Goal: Transaction & Acquisition: Book appointment/travel/reservation

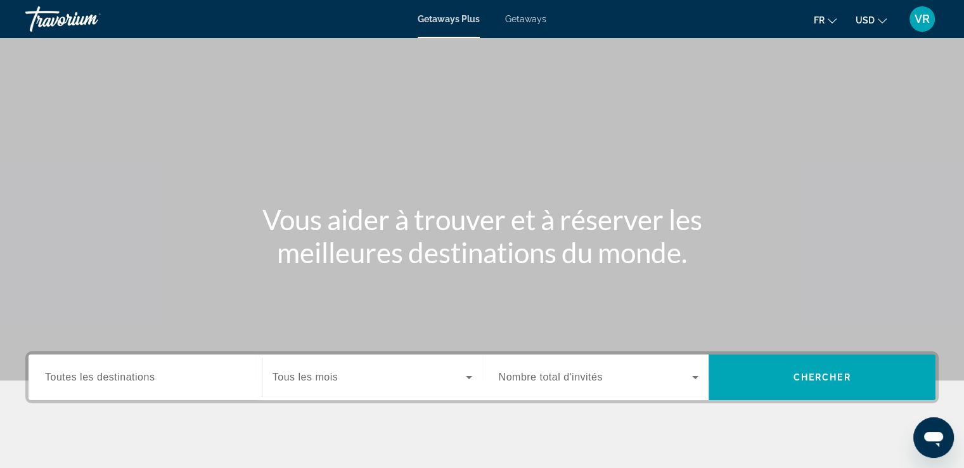
click at [922, 24] on span "VR" at bounding box center [921, 19] width 15 height 13
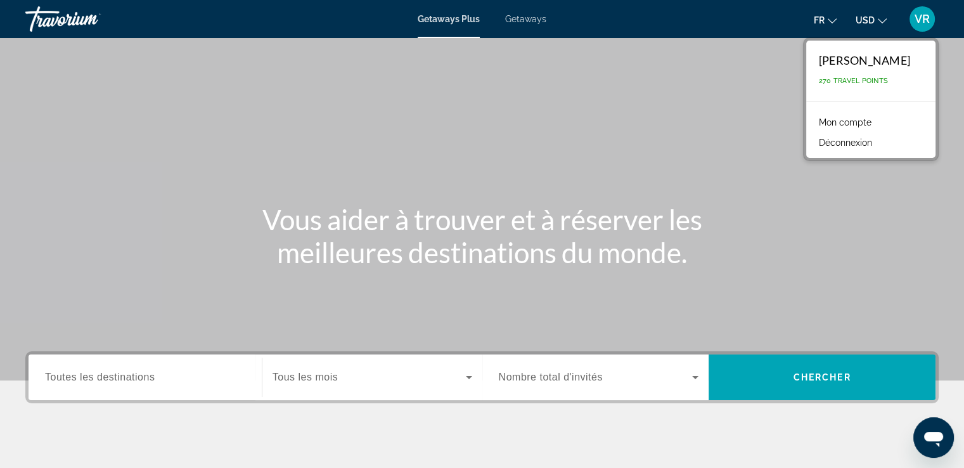
click at [854, 123] on link "Mon compte" at bounding box center [844, 122] width 65 height 16
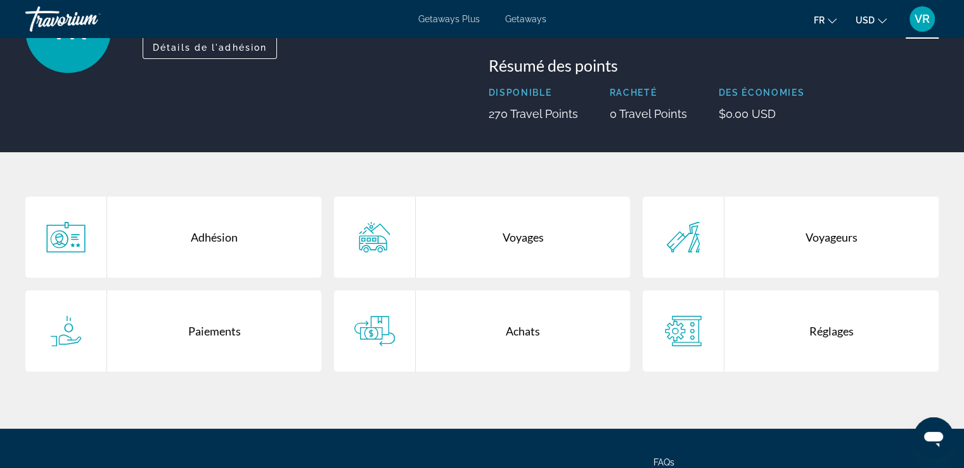
scroll to position [132, 0]
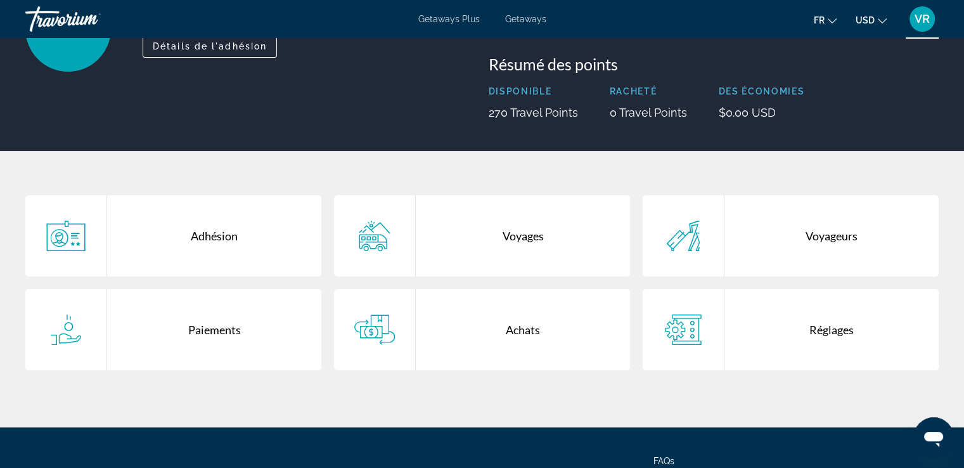
click at [232, 232] on div "Adhésion" at bounding box center [214, 235] width 214 height 81
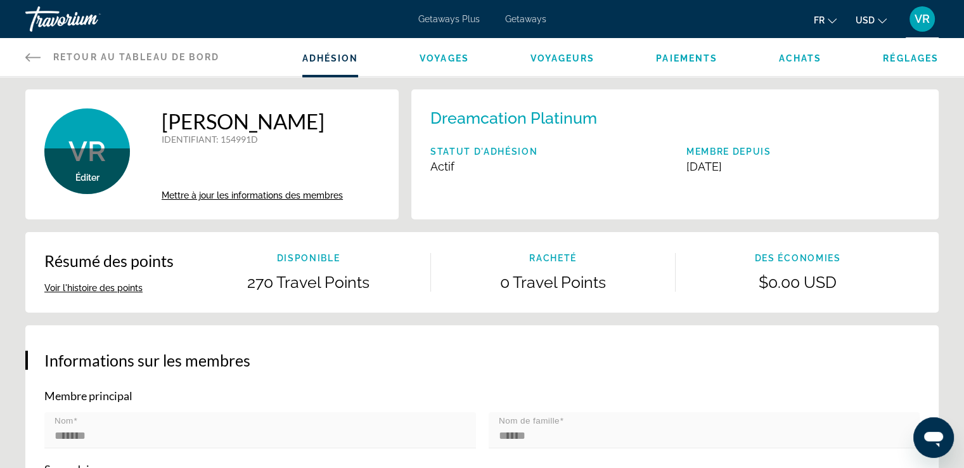
click at [876, 18] on button "USD USD ($) MXN (Mex$) CAD (Can$) GBP (£) EUR (€) AUD (A$) NZD (NZ$) CNY (CN¥)" at bounding box center [871, 20] width 31 height 18
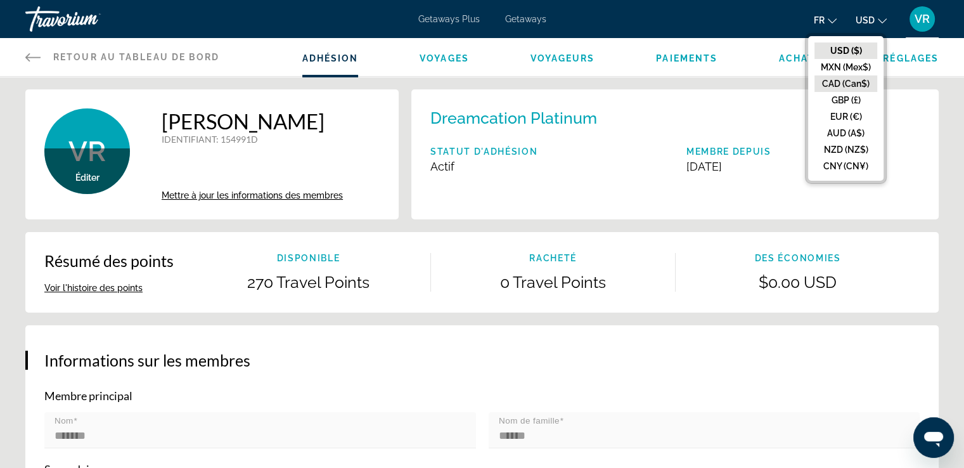
click at [833, 80] on button "CAD (Can$)" at bounding box center [845, 83] width 63 height 16
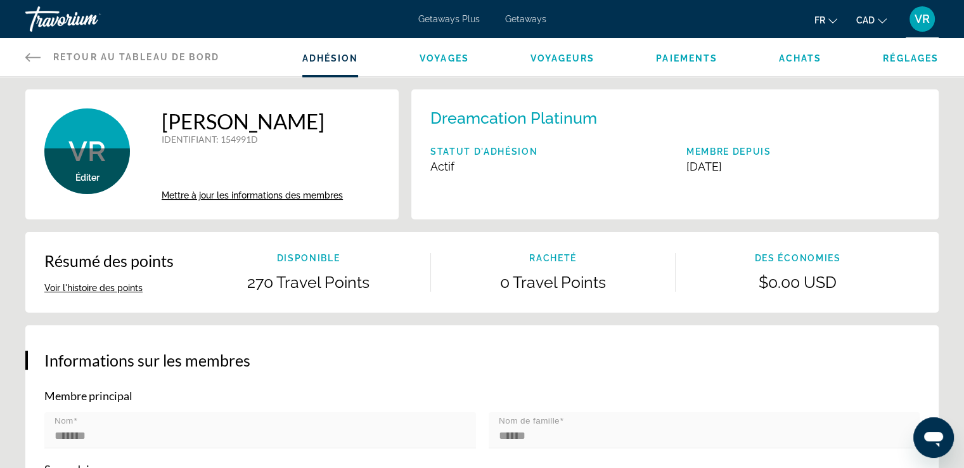
click at [449, 50] on li "Voyages" at bounding box center [444, 57] width 49 height 14
click at [451, 56] on span "Voyages" at bounding box center [444, 58] width 49 height 10
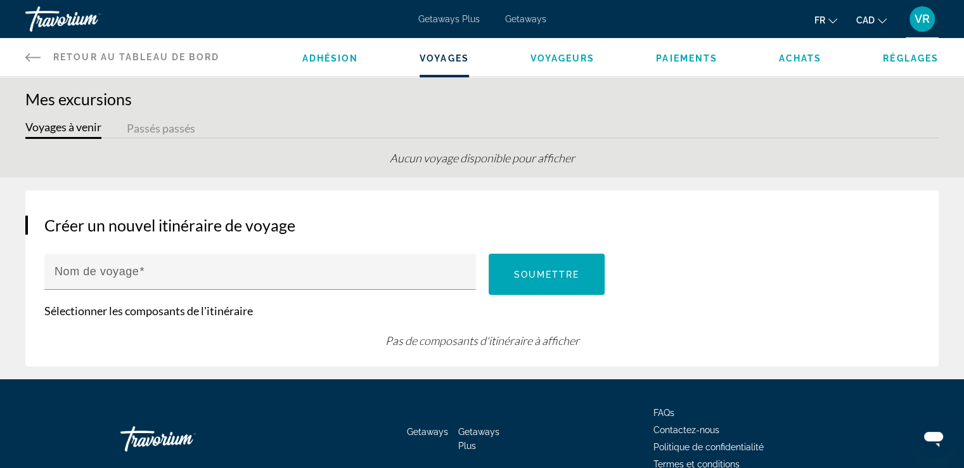
click at [570, 61] on span "Voyageurs" at bounding box center [562, 58] width 65 height 10
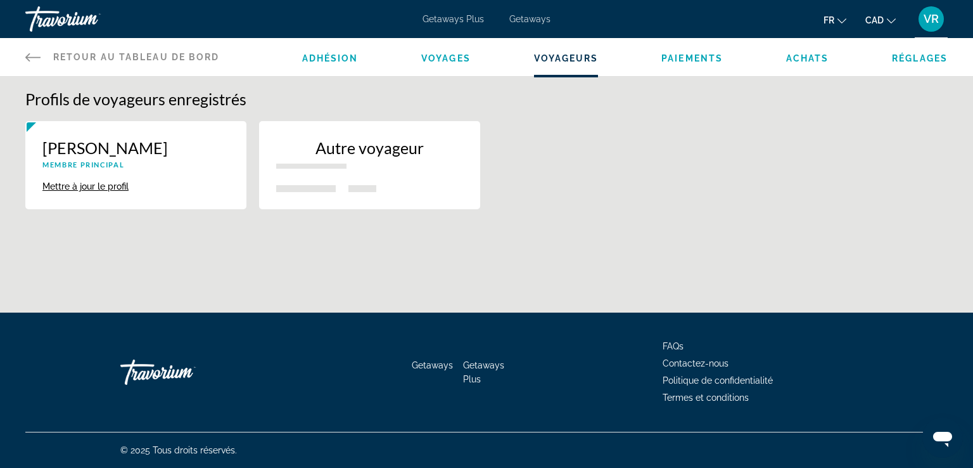
click at [702, 59] on span "Paiements" at bounding box center [692, 58] width 61 height 10
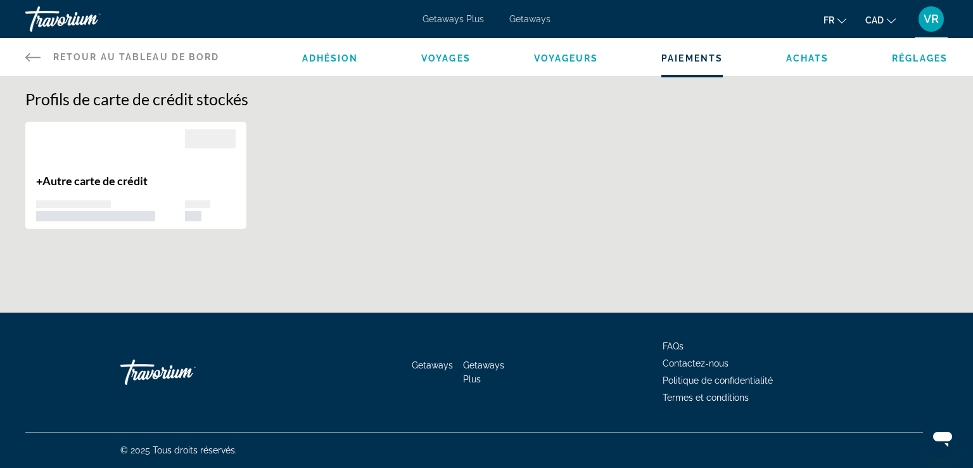
click at [811, 58] on span "Achats" at bounding box center [807, 58] width 43 height 10
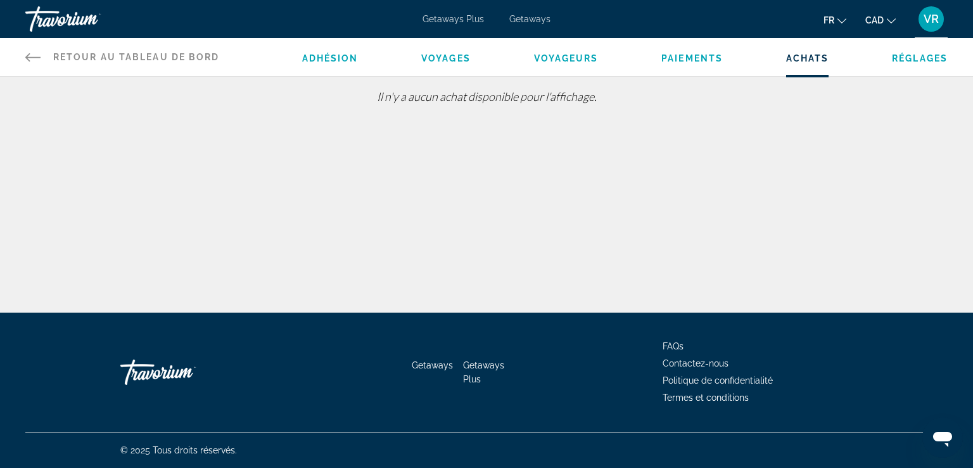
click at [913, 64] on div "Adhésion Voyages Voyageurs Paiements Achats Réglages" at bounding box center [625, 57] width 646 height 38
click at [915, 56] on span "Réglages" at bounding box center [920, 58] width 56 height 10
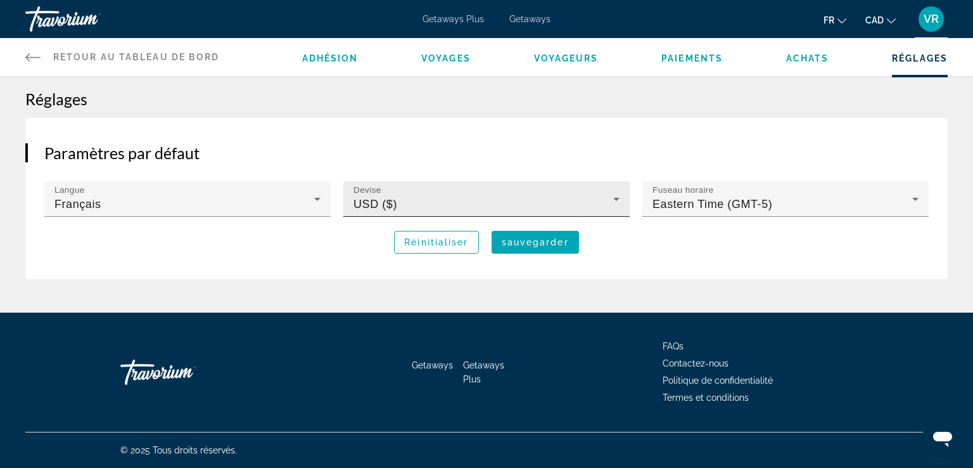
click at [615, 199] on icon "Main content" at bounding box center [616, 198] width 15 height 15
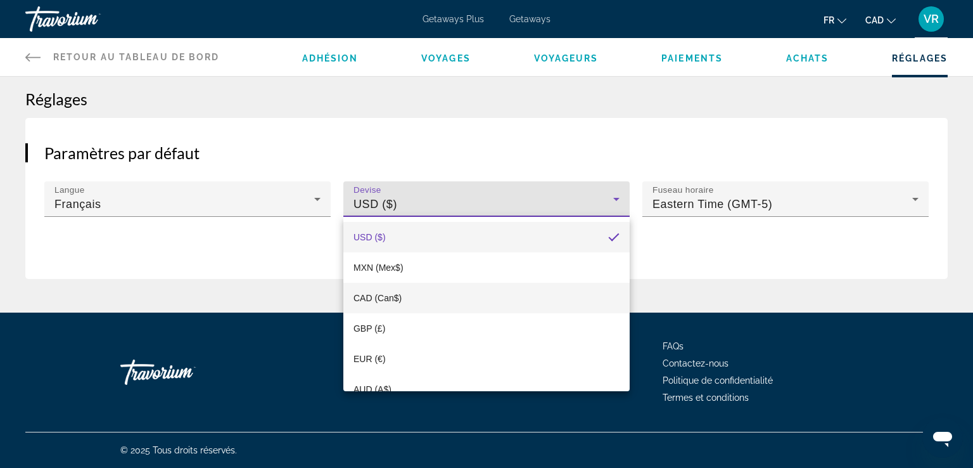
click at [380, 292] on span "CAD (Can$)" at bounding box center [378, 297] width 48 height 15
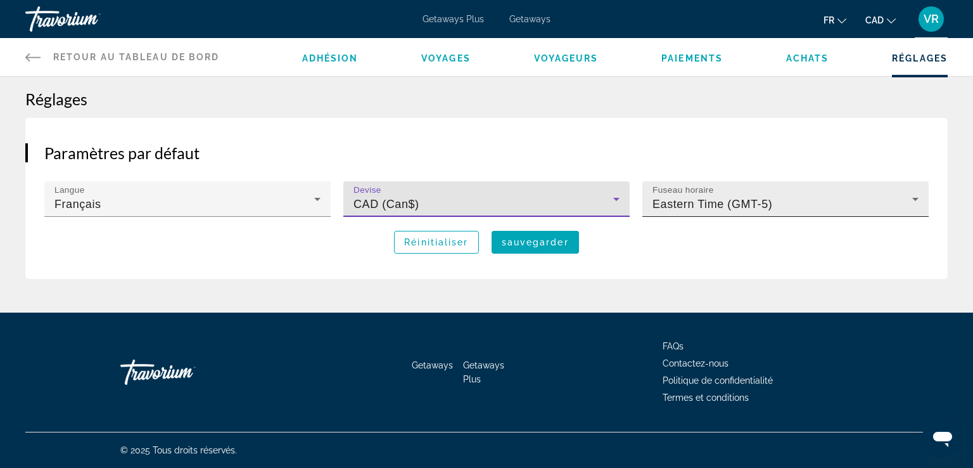
click at [776, 203] on div "Eastern Time (GMT-5)" at bounding box center [783, 203] width 260 height 15
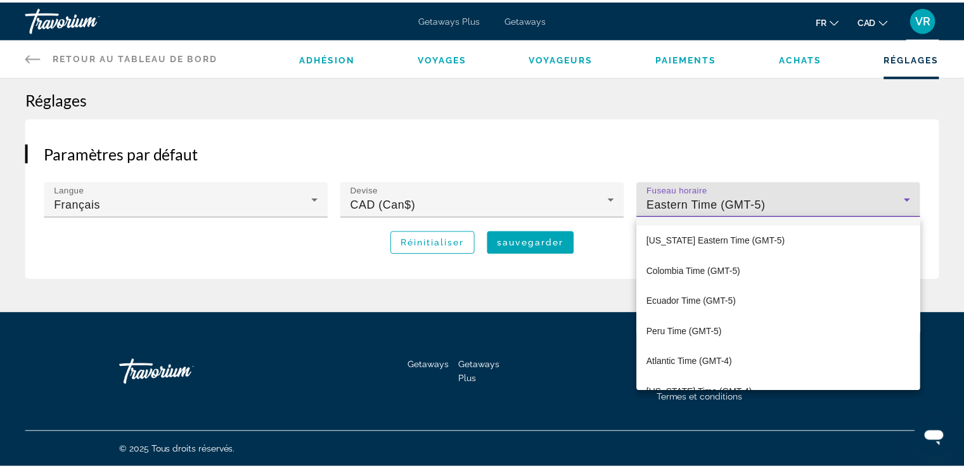
scroll to position [221, 0]
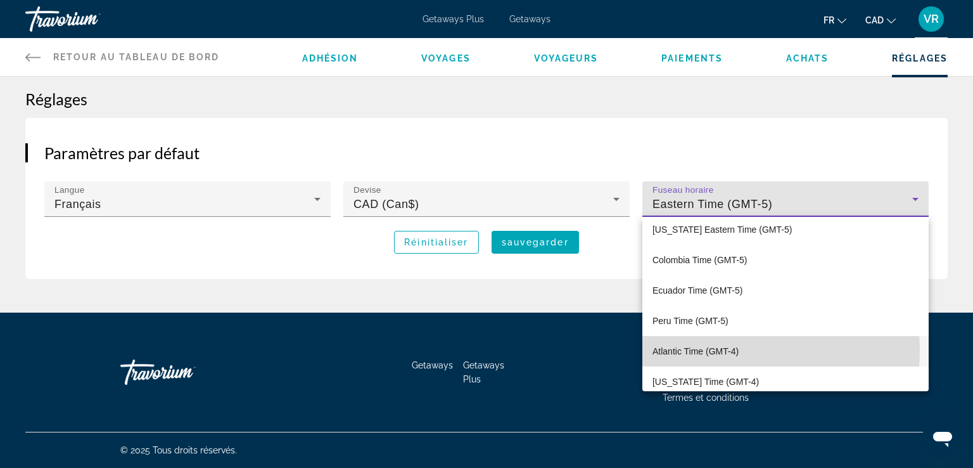
click at [702, 350] on span "Atlantic Time (GMT-4)" at bounding box center [696, 350] width 86 height 15
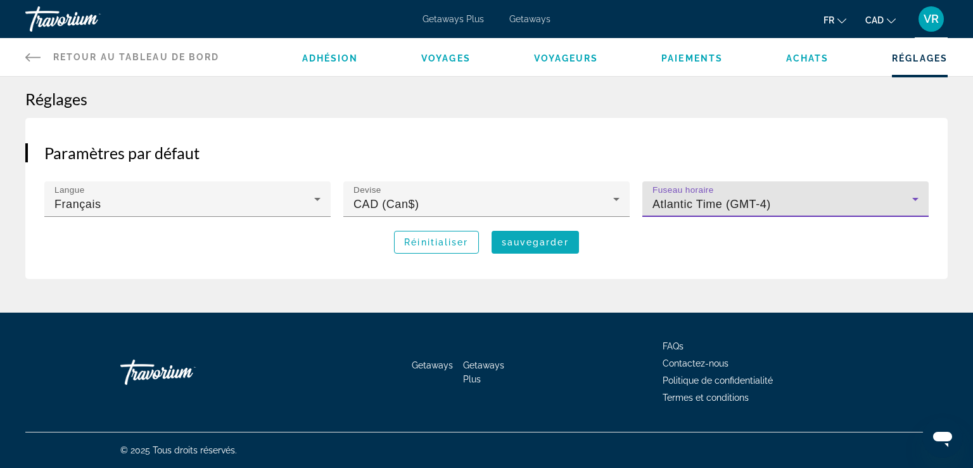
click at [557, 238] on span "sauvegarder" at bounding box center [535, 242] width 67 height 10
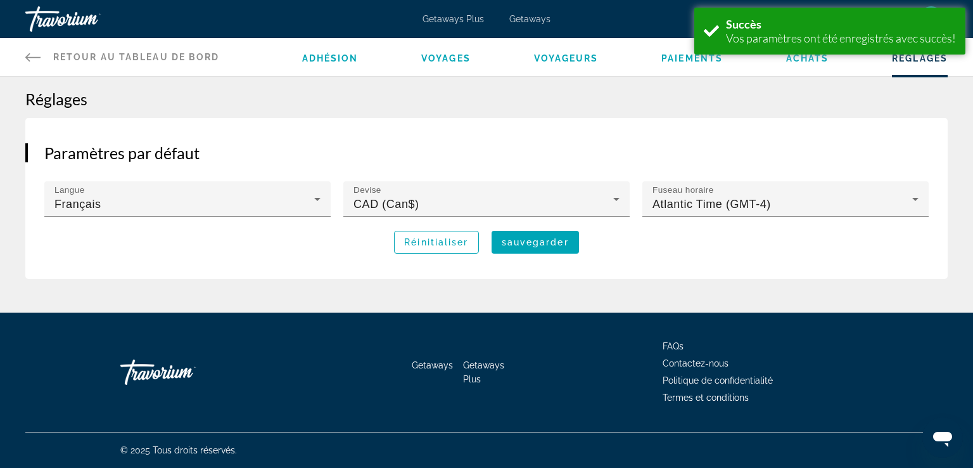
click at [138, 49] on link "Retour au tableau de bord Tableau de bord" at bounding box center [122, 57] width 195 height 38
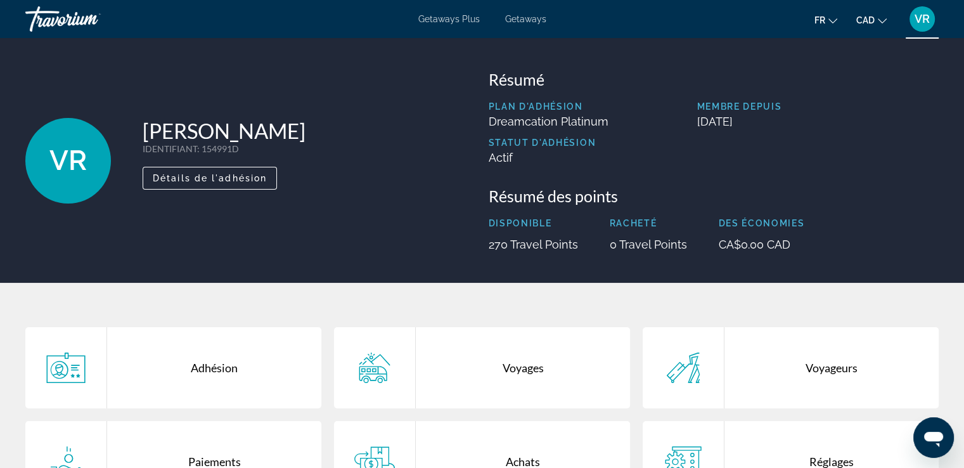
click at [927, 22] on span "VR" at bounding box center [921, 19] width 15 height 13
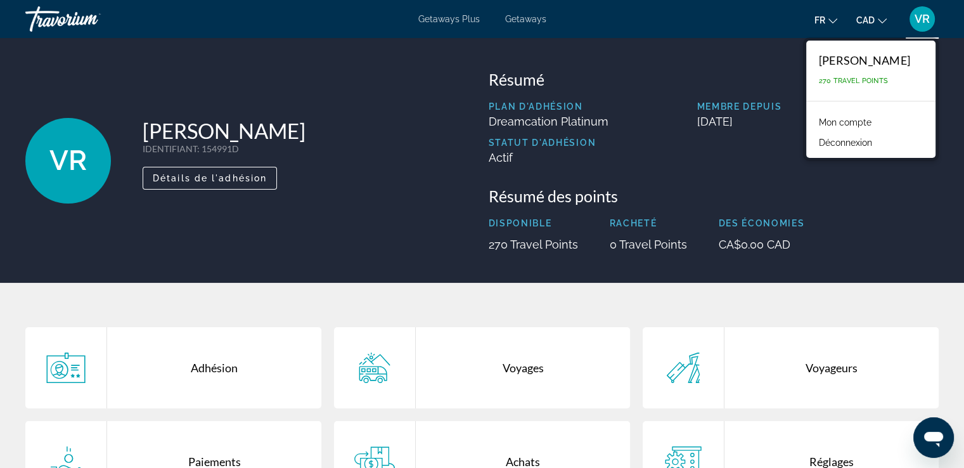
click at [862, 145] on button "Déconnexion" at bounding box center [845, 142] width 66 height 16
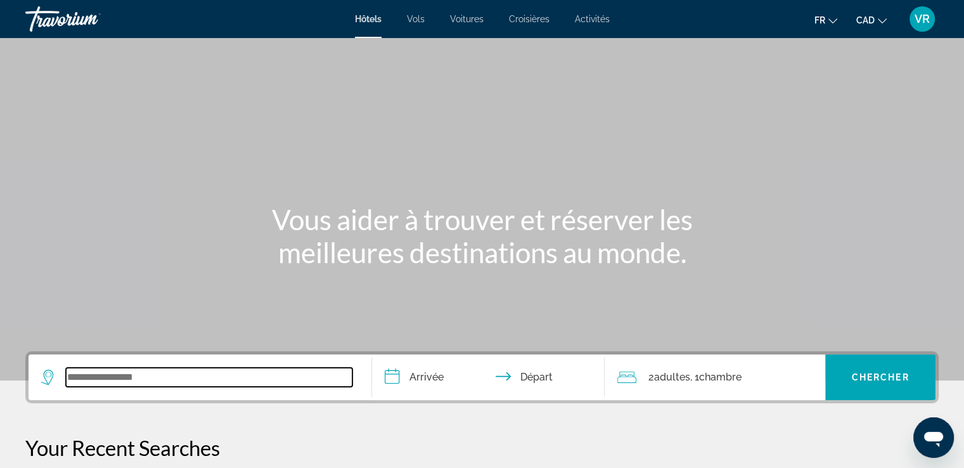
click at [127, 369] on input "Search widget" at bounding box center [209, 377] width 286 height 19
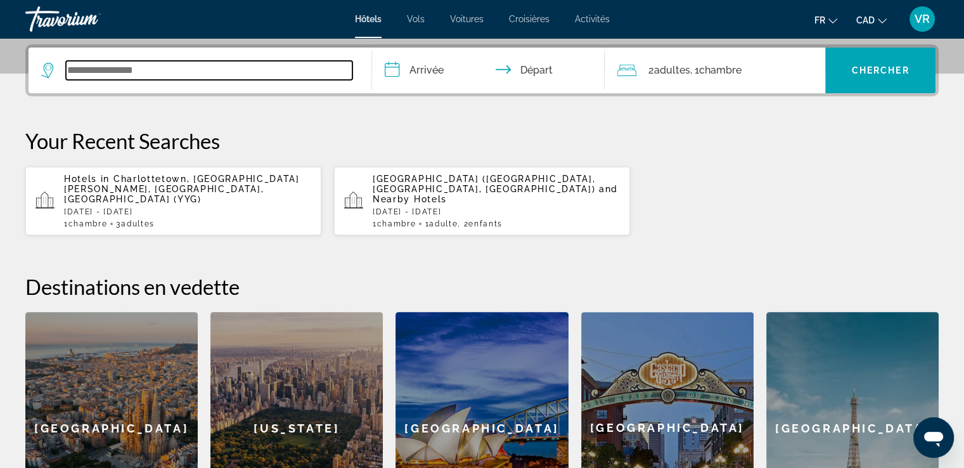
scroll to position [309, 0]
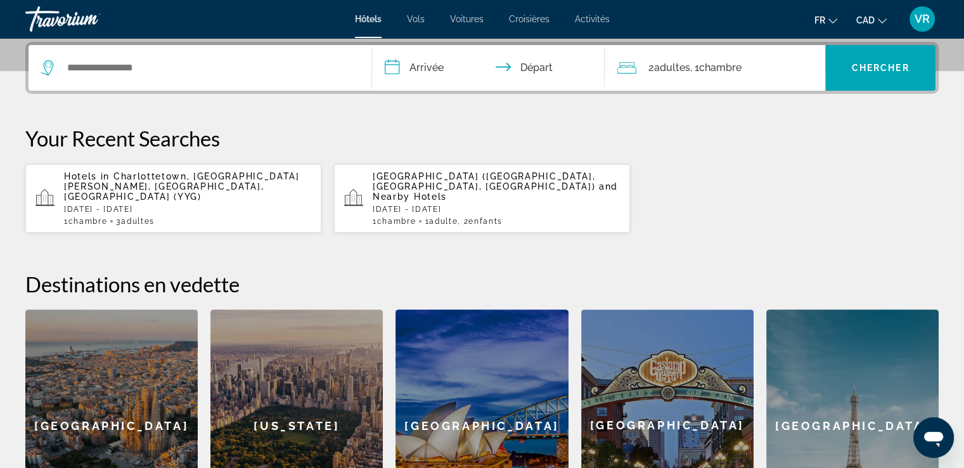
click at [202, 205] on p "[DATE] - [DATE]" at bounding box center [187, 209] width 247 height 9
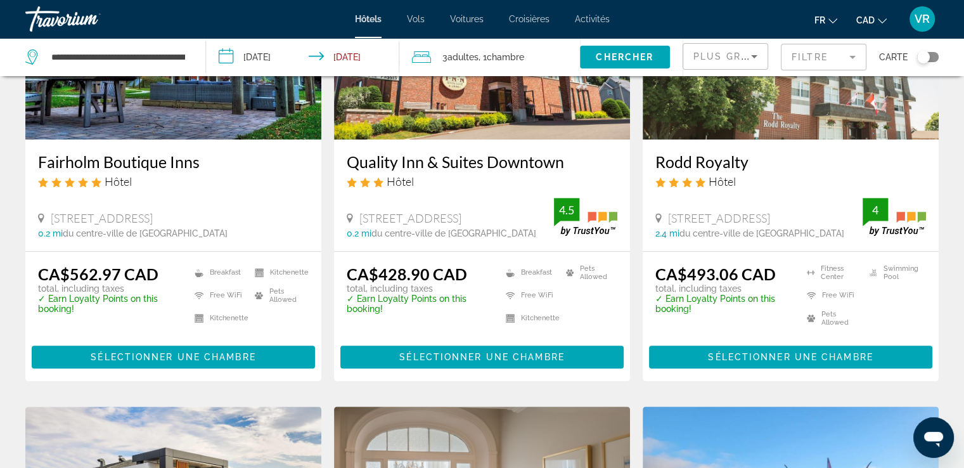
scroll to position [688, 0]
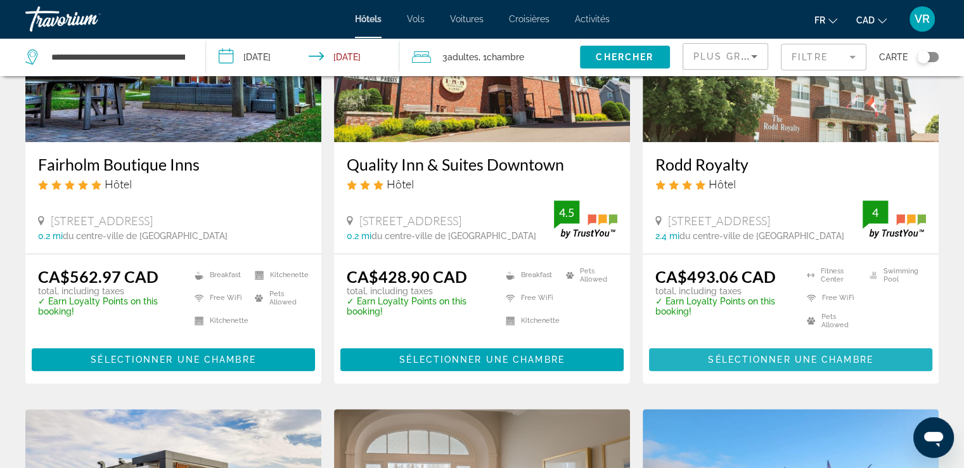
click at [825, 366] on span "Main content" at bounding box center [790, 359] width 283 height 30
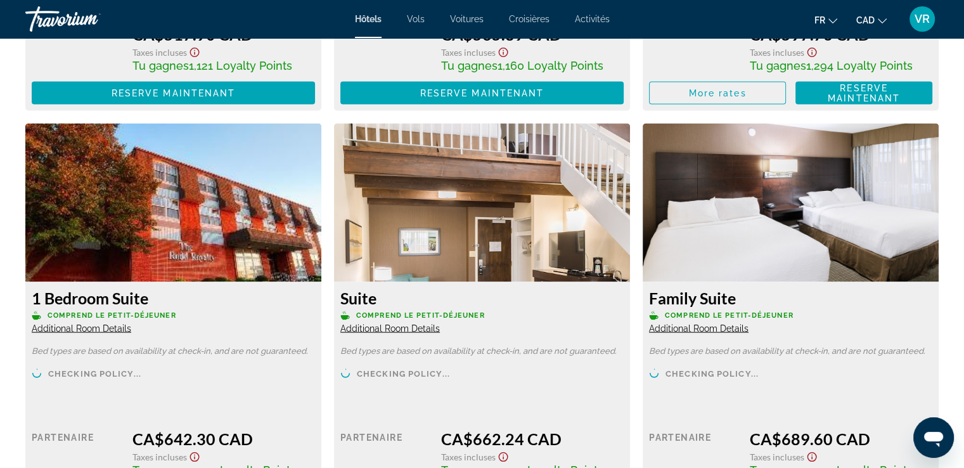
scroll to position [2648, 0]
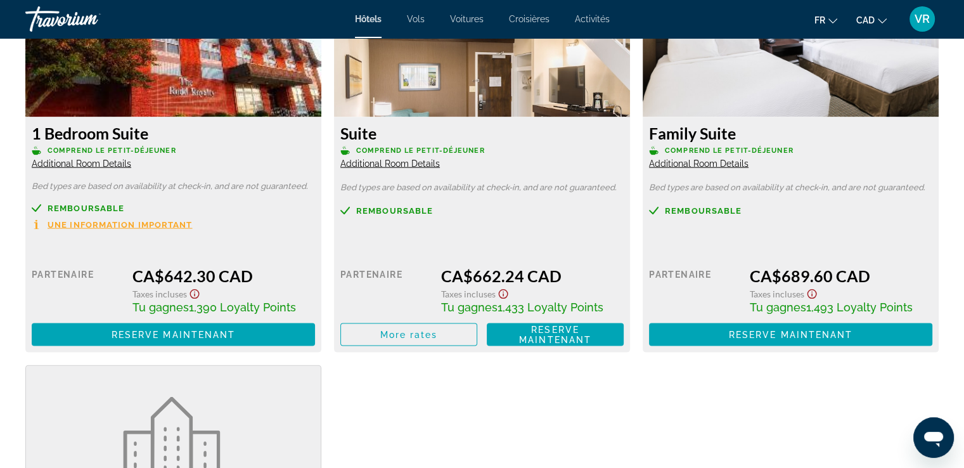
click at [136, 226] on span "Une information important" at bounding box center [120, 225] width 145 height 8
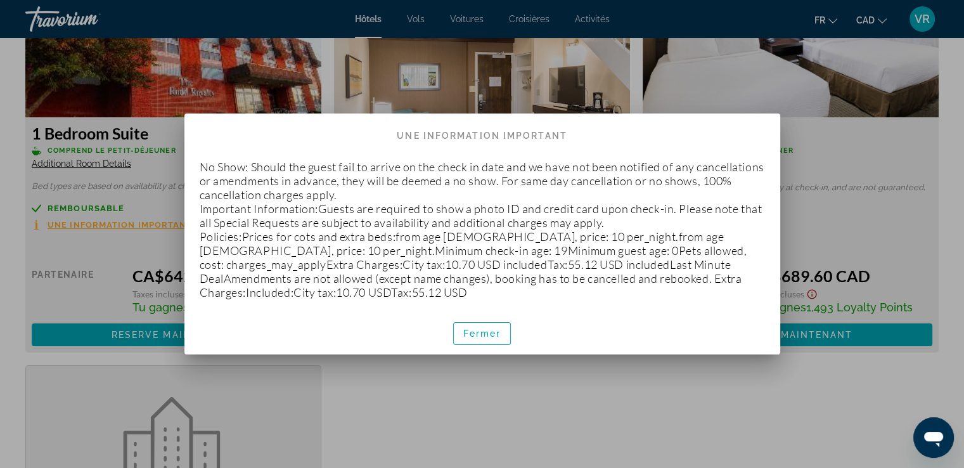
scroll to position [0, 0]
click at [478, 334] on span "Fermer" at bounding box center [482, 333] width 38 height 10
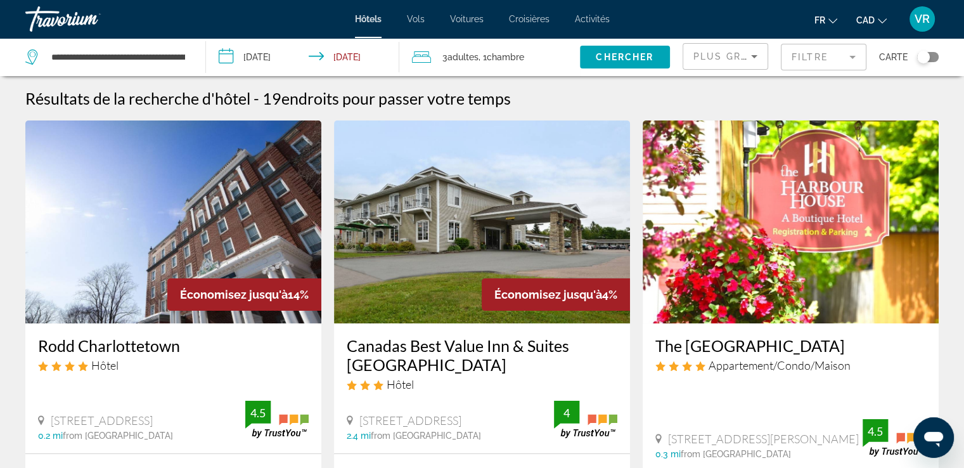
click at [926, 18] on span "VR" at bounding box center [921, 19] width 15 height 13
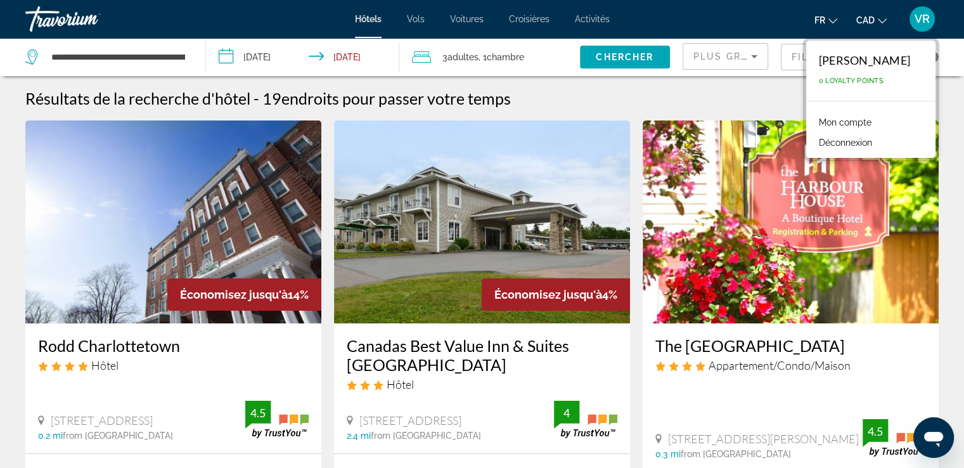
click at [865, 148] on button "Déconnexion" at bounding box center [845, 142] width 66 height 16
